Goal: Information Seeking & Learning: Check status

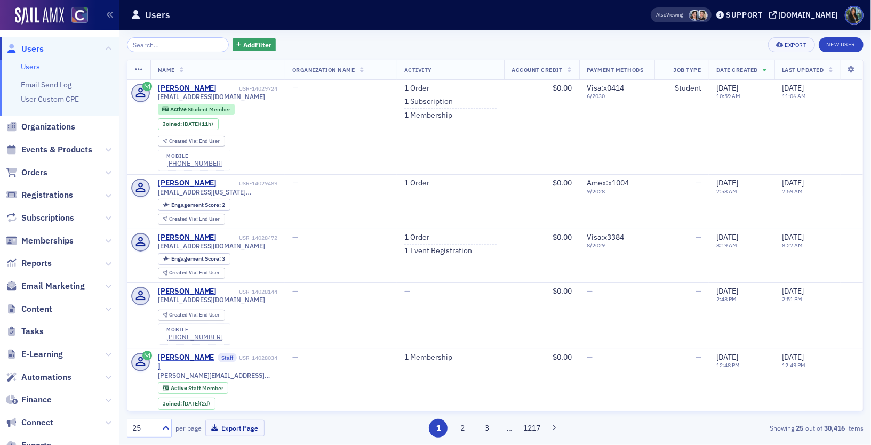
click at [864, 14] on div "Also Viewing Support [DOMAIN_NAME]" at bounding box center [753, 15] width 235 height 19
click at [858, 15] on span at bounding box center [854, 15] width 19 height 19
click at [844, 31] on span "My Profile" at bounding box center [843, 34] width 41 height 10
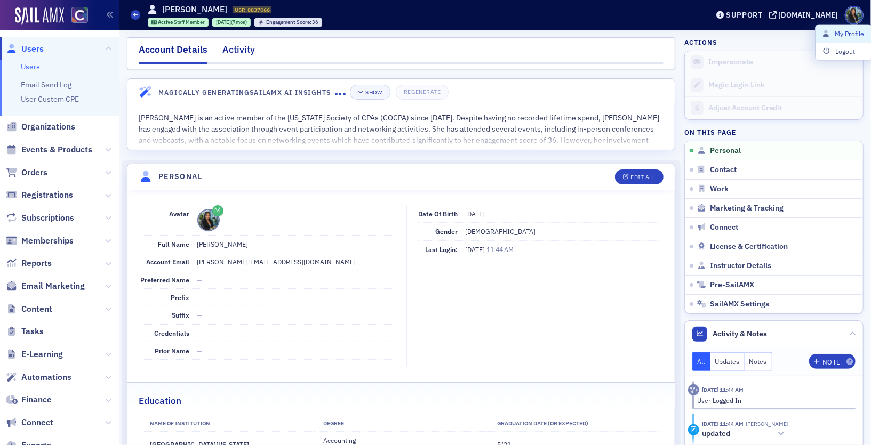
click at [239, 47] on div "Activity" at bounding box center [238, 53] width 33 height 20
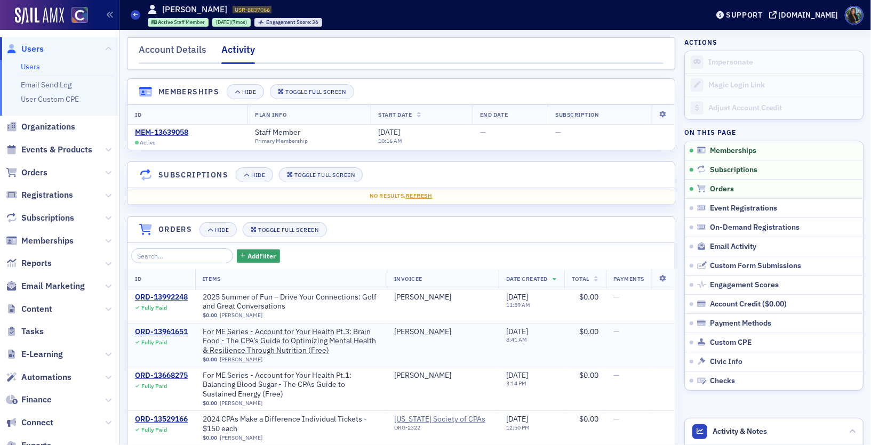
click at [172, 327] on div "ORD-13961651" at bounding box center [161, 332] width 53 height 10
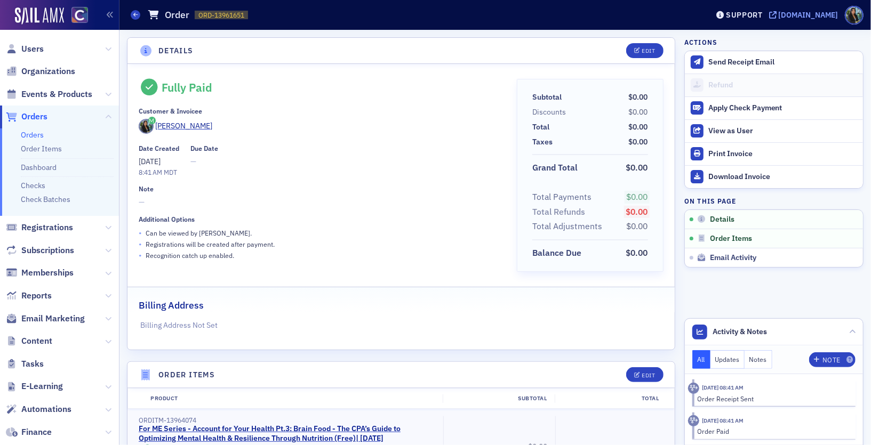
click at [815, 12] on div "[DOMAIN_NAME]" at bounding box center [809, 15] width 60 height 10
